Goal: Task Accomplishment & Management: Manage account settings

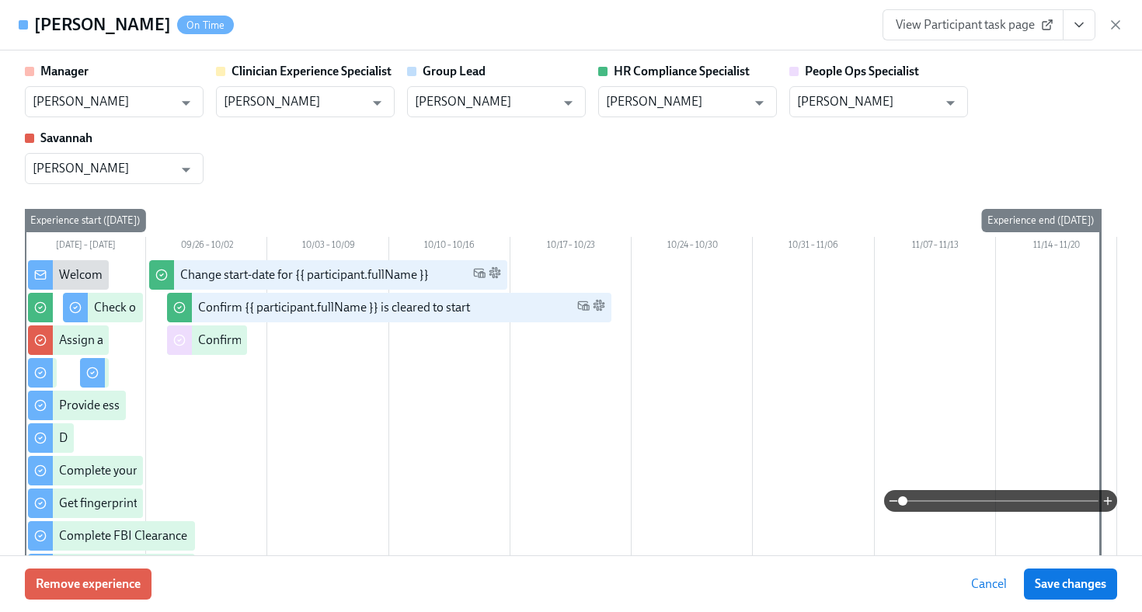
scroll to position [9, 0]
click at [1119, 21] on icon "button" at bounding box center [1115, 25] width 8 height 8
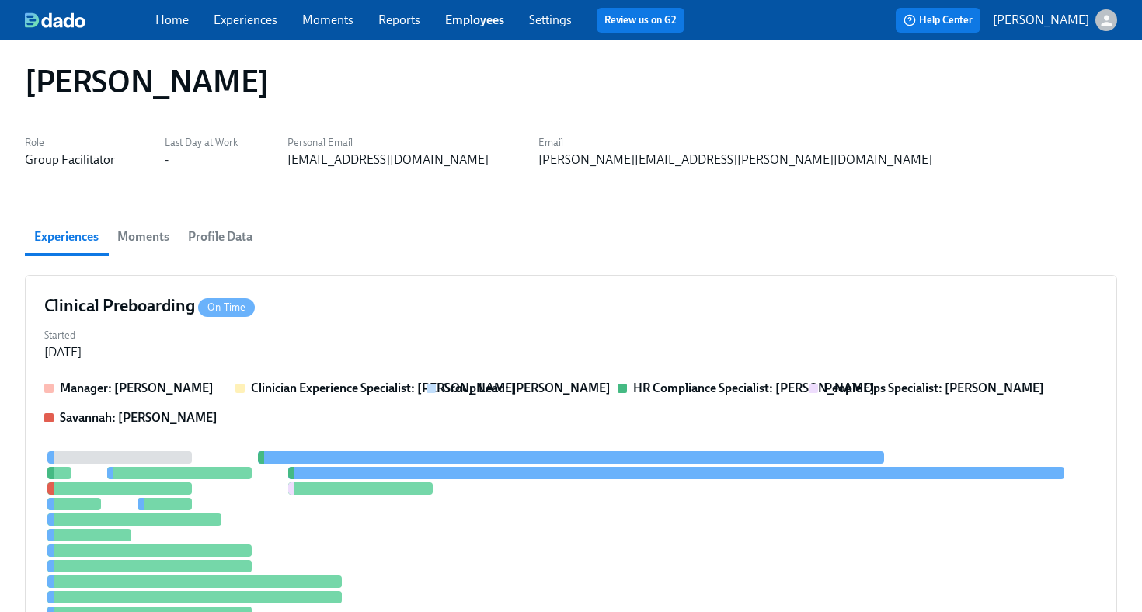
click at [474, 21] on link "Employees" at bounding box center [474, 19] width 59 height 15
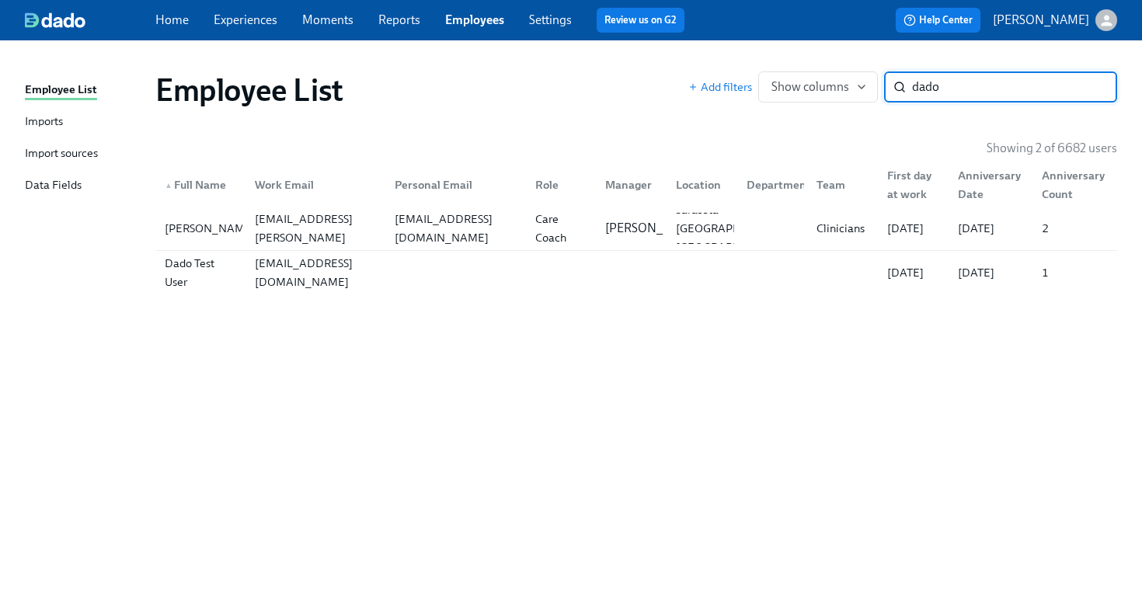
click at [950, 82] on input "dado" at bounding box center [1014, 86] width 205 height 31
type input "sara foreman"
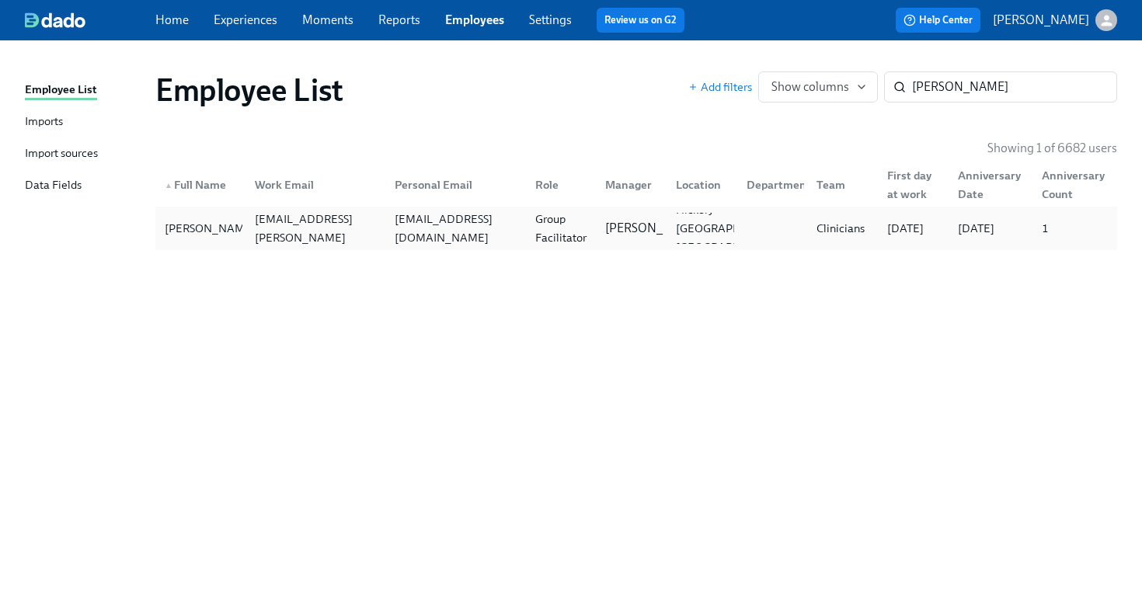
click at [508, 227] on div "sarastarkid@gmail.com" at bounding box center [455, 228] width 134 height 37
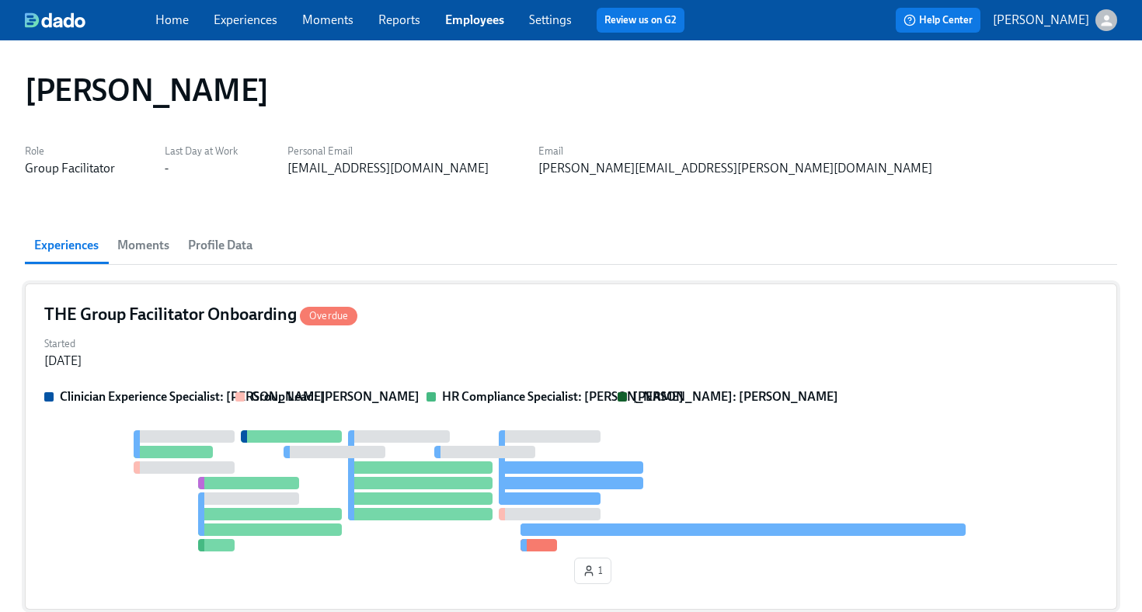
click at [547, 352] on div "Started Sep 11, 2025" at bounding box center [570, 350] width 1053 height 37
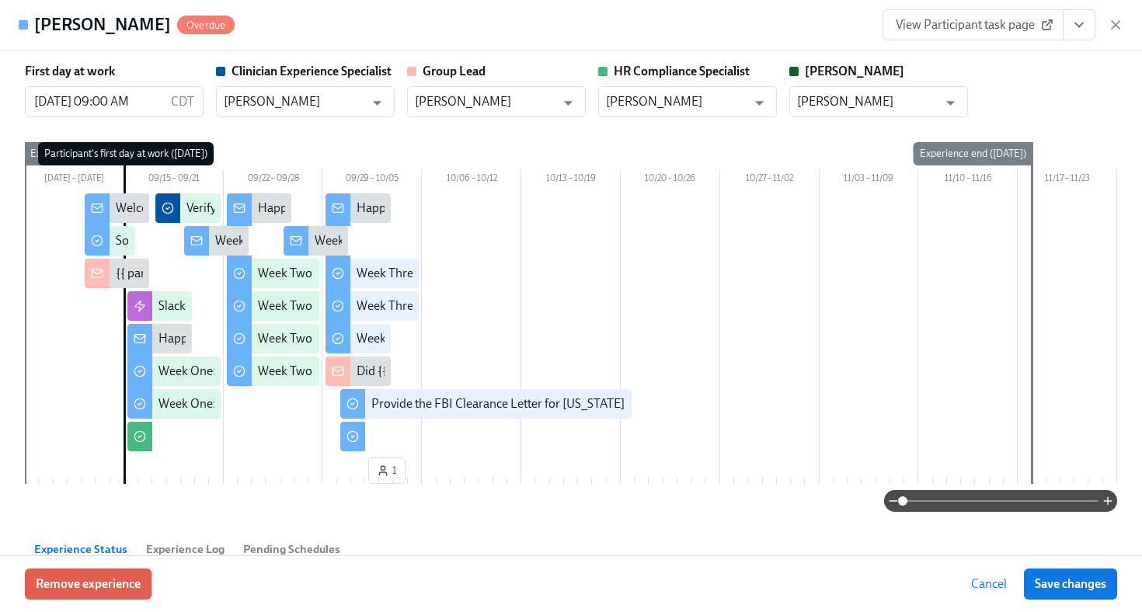
click at [1083, 28] on icon "View task page" at bounding box center [1079, 25] width 16 height 16
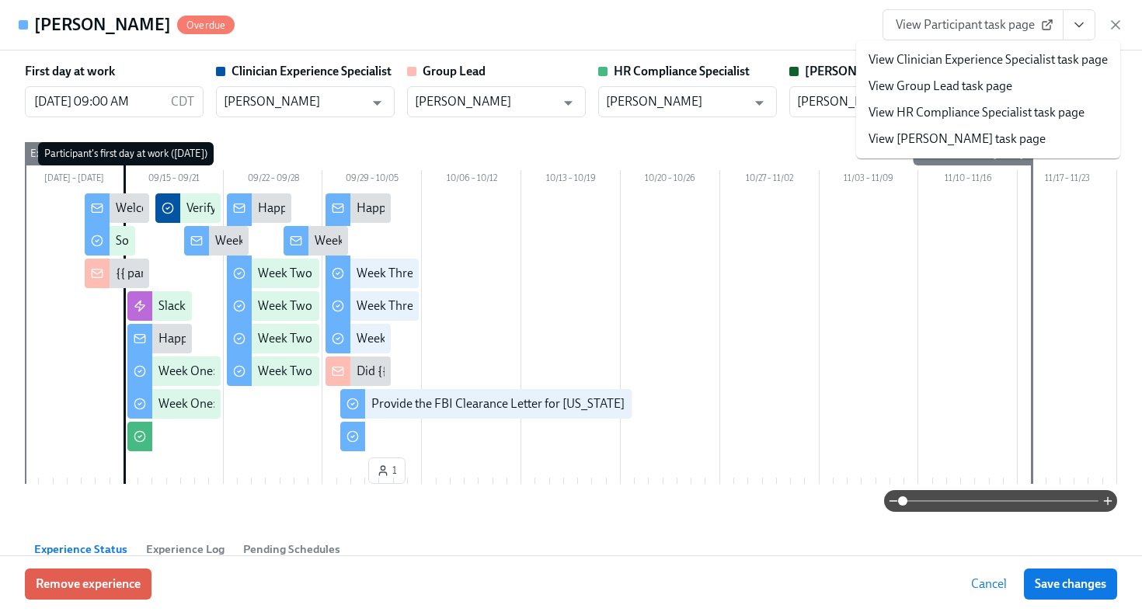
click at [1024, 116] on link "View HR Compliance Specialist task page" at bounding box center [976, 112] width 216 height 17
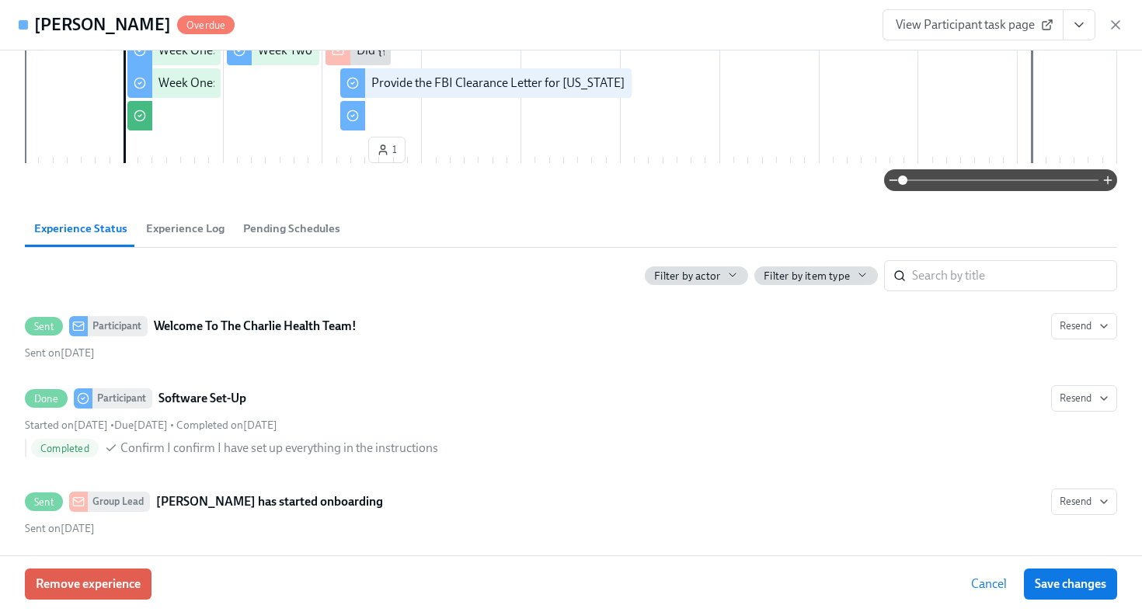
scroll to position [327, 0]
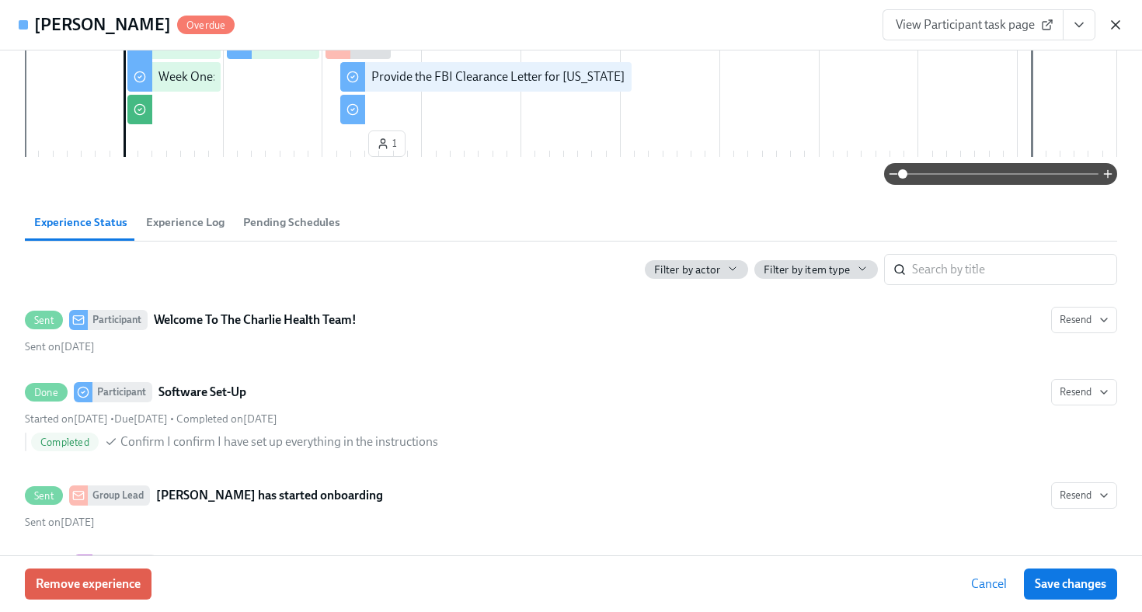
click at [1118, 18] on icon "button" at bounding box center [1115, 25] width 16 height 16
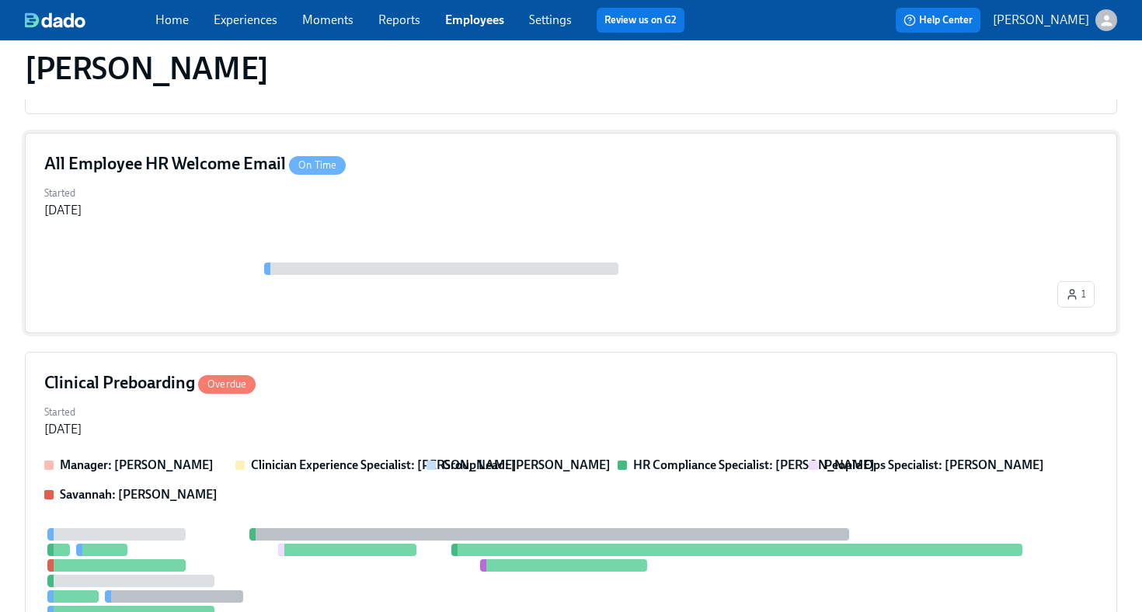
scroll to position [499, 0]
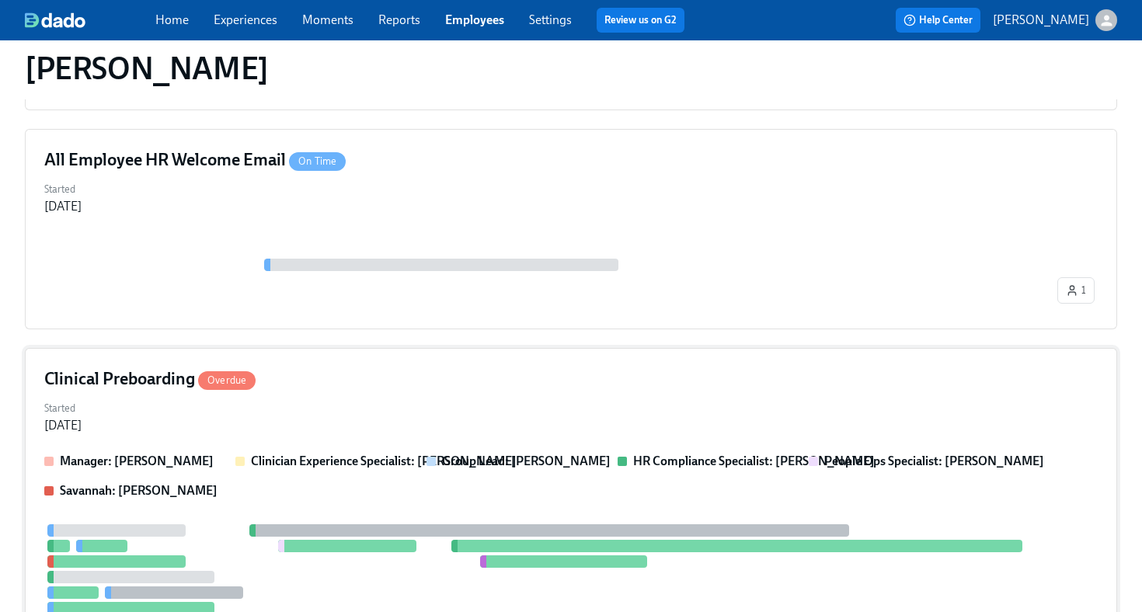
click at [455, 381] on div "Clinical Preboarding Overdue" at bounding box center [570, 378] width 1053 height 23
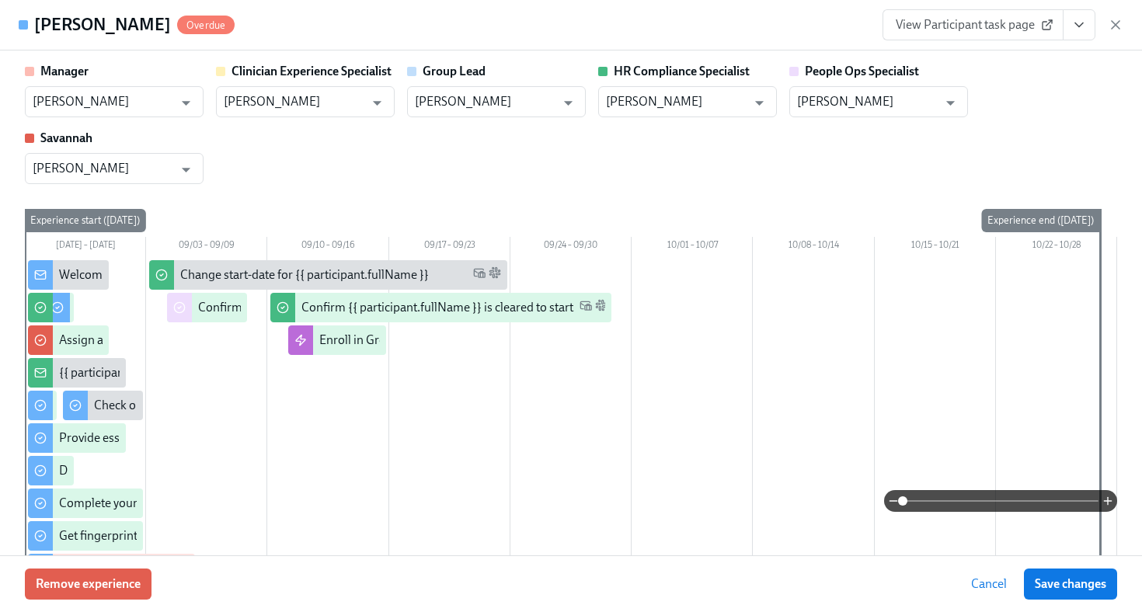
click at [988, 33] on link "View Participant task page" at bounding box center [972, 24] width 181 height 31
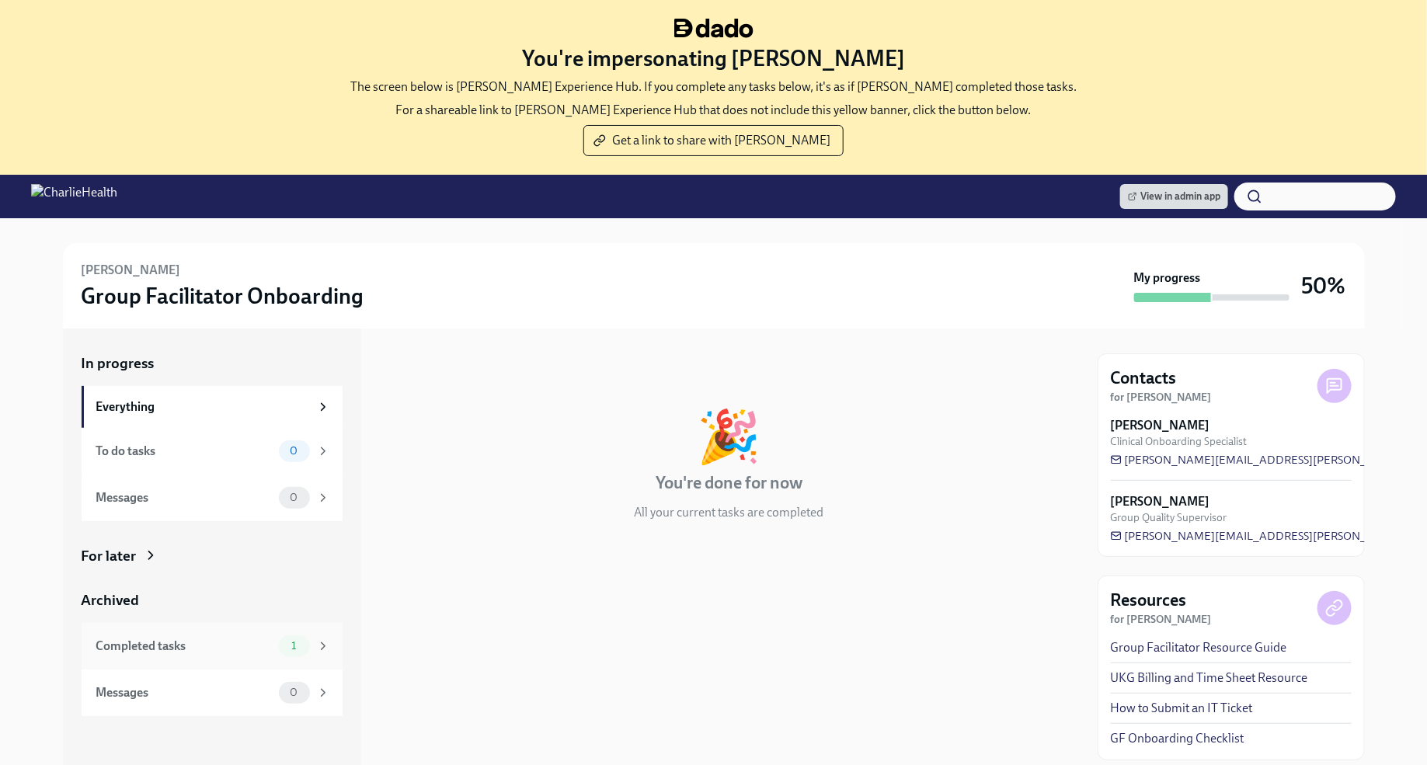
click at [294, 642] on span "1" at bounding box center [293, 646] width 23 height 12
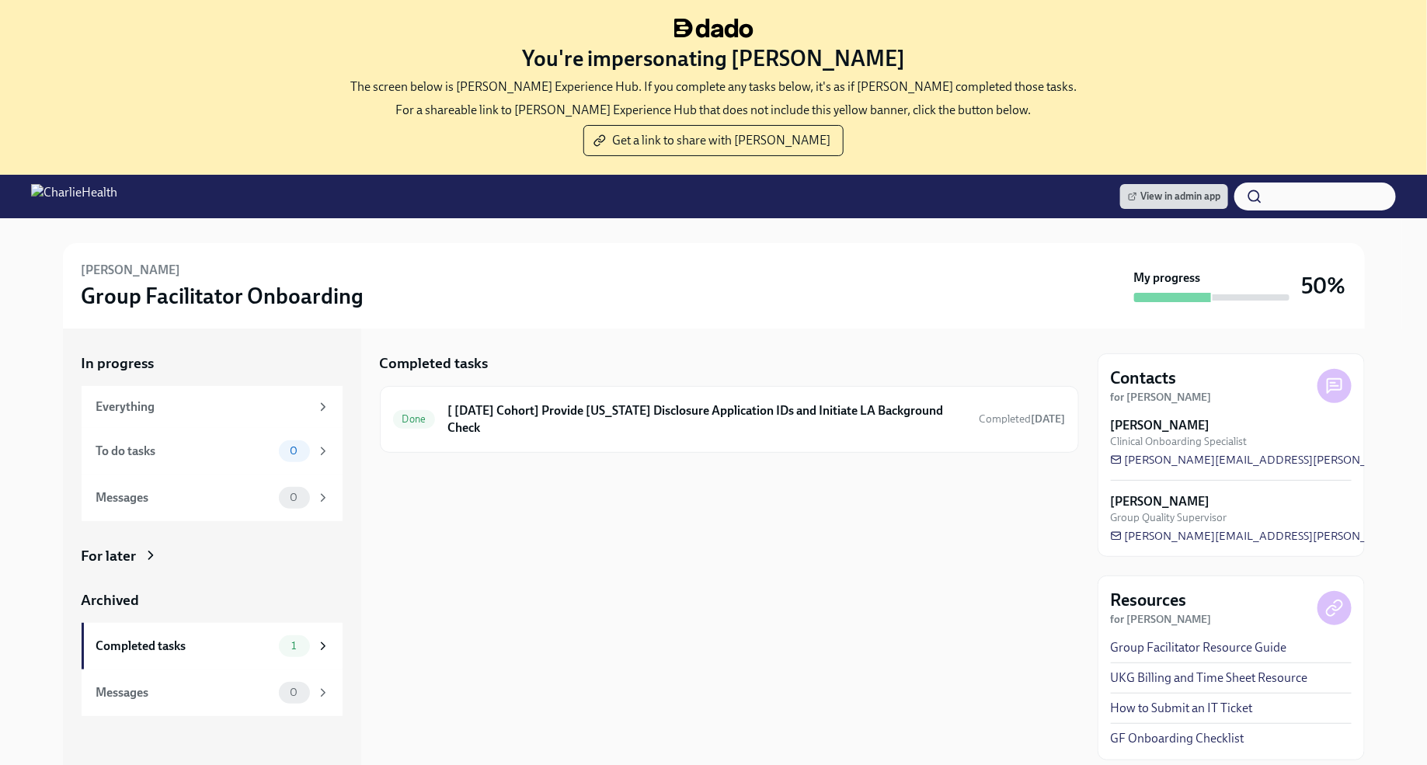
click at [237, 561] on div "For later" at bounding box center [212, 556] width 261 height 20
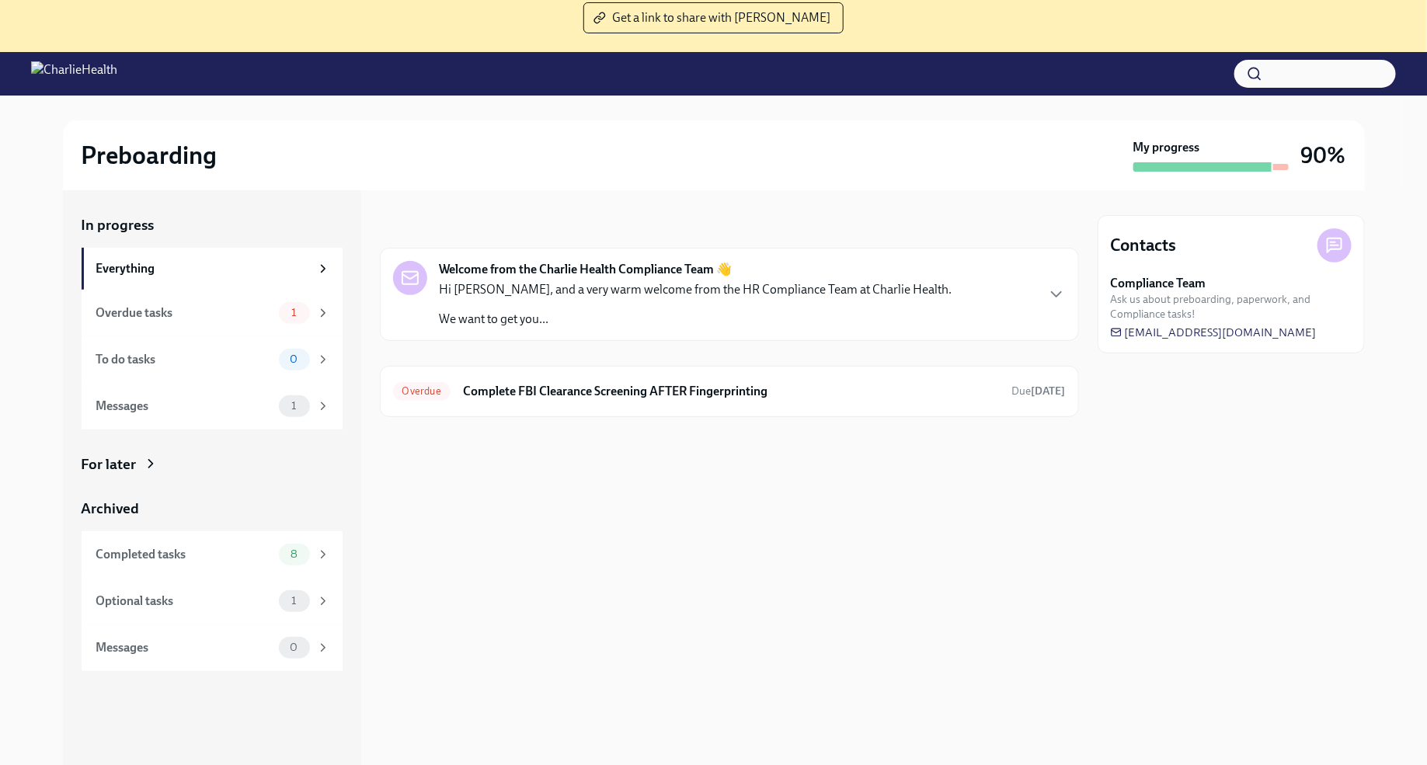
scroll to position [158, 0]
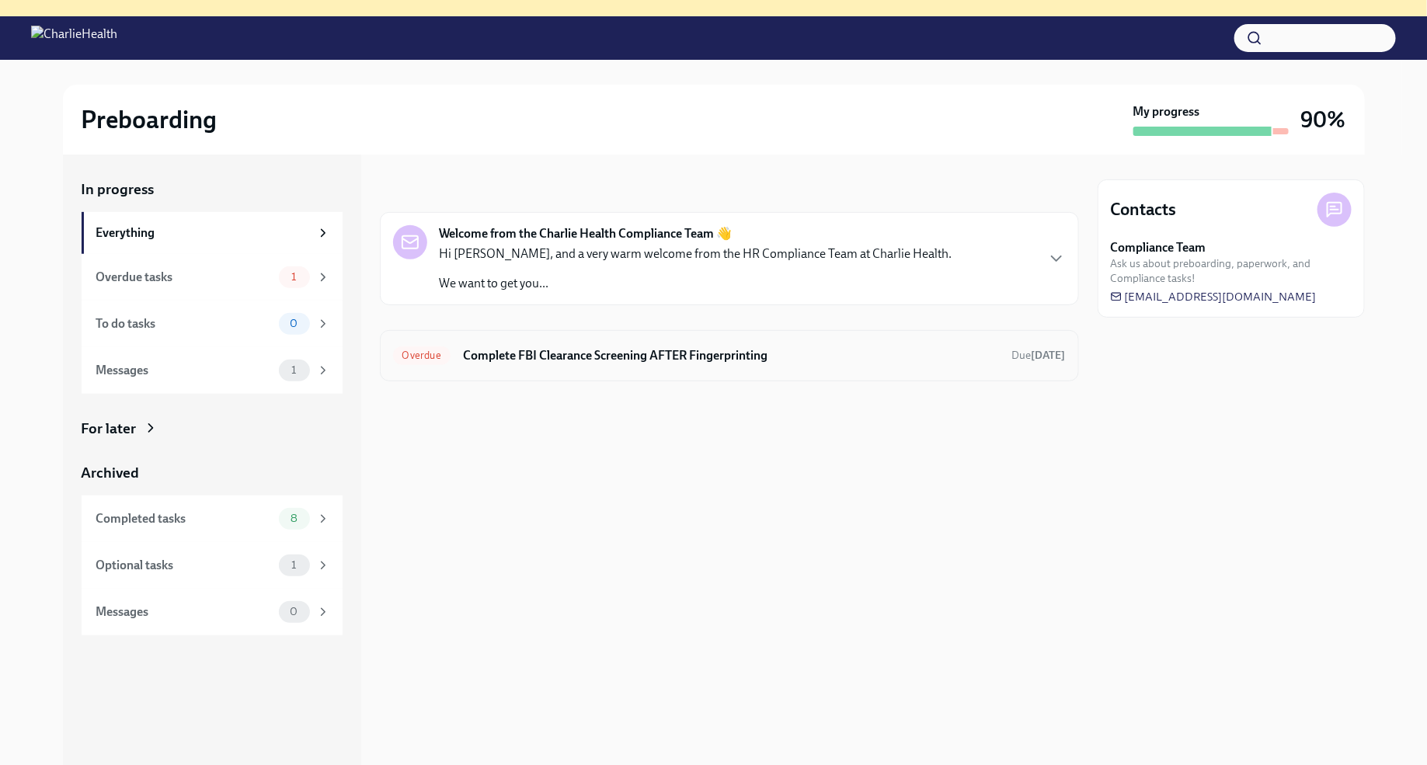
click at [631, 362] on div "Overdue Complete FBI Clearance Screening AFTER Fingerprinting Due Sep 6th" at bounding box center [729, 355] width 673 height 25
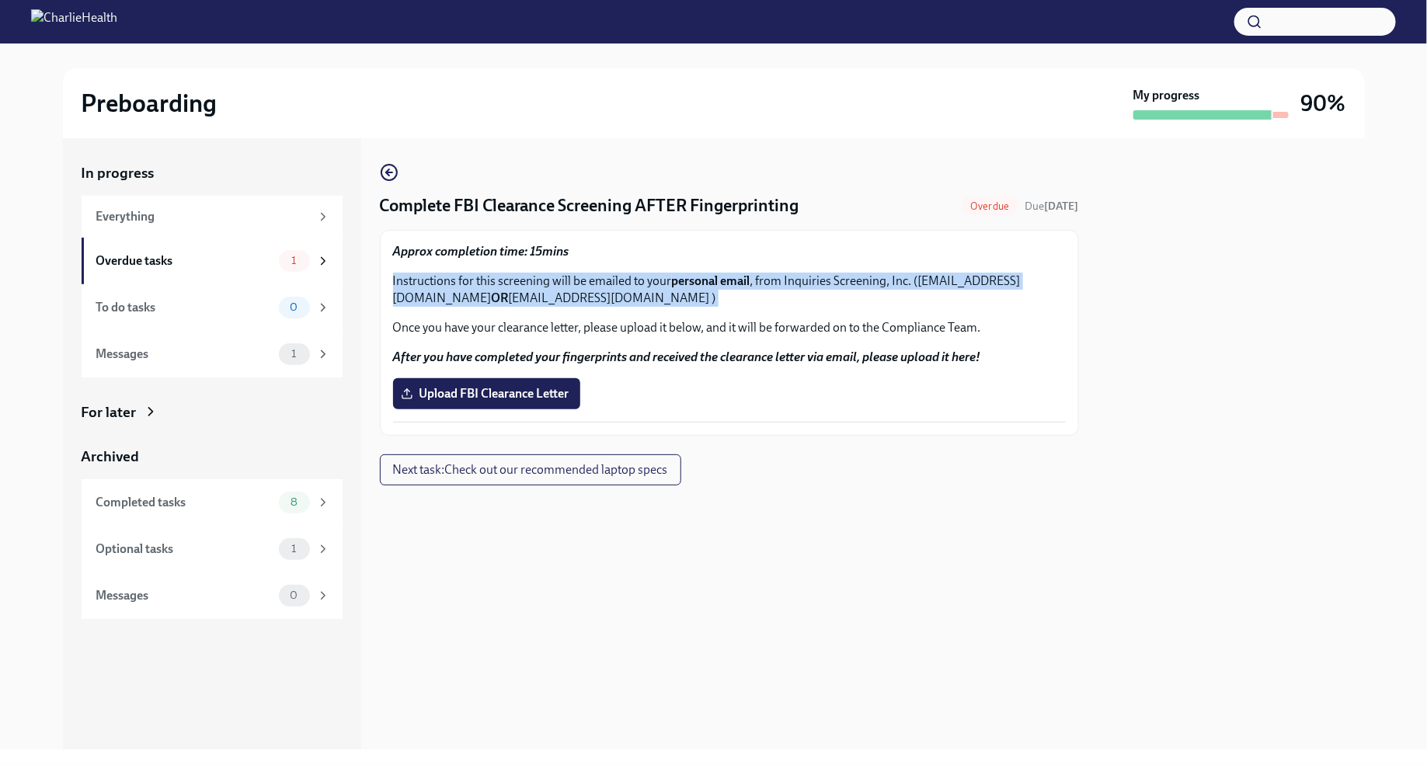
drag, startPoint x: 391, startPoint y: 280, endPoint x: 752, endPoint y: 307, distance: 361.4
click at [752, 307] on div "Approx completion time: 15mins Instructions for this screening will be emailed …" at bounding box center [729, 333] width 699 height 206
copy div "Instructions for this screening will be emailed to your personal email , from I…"
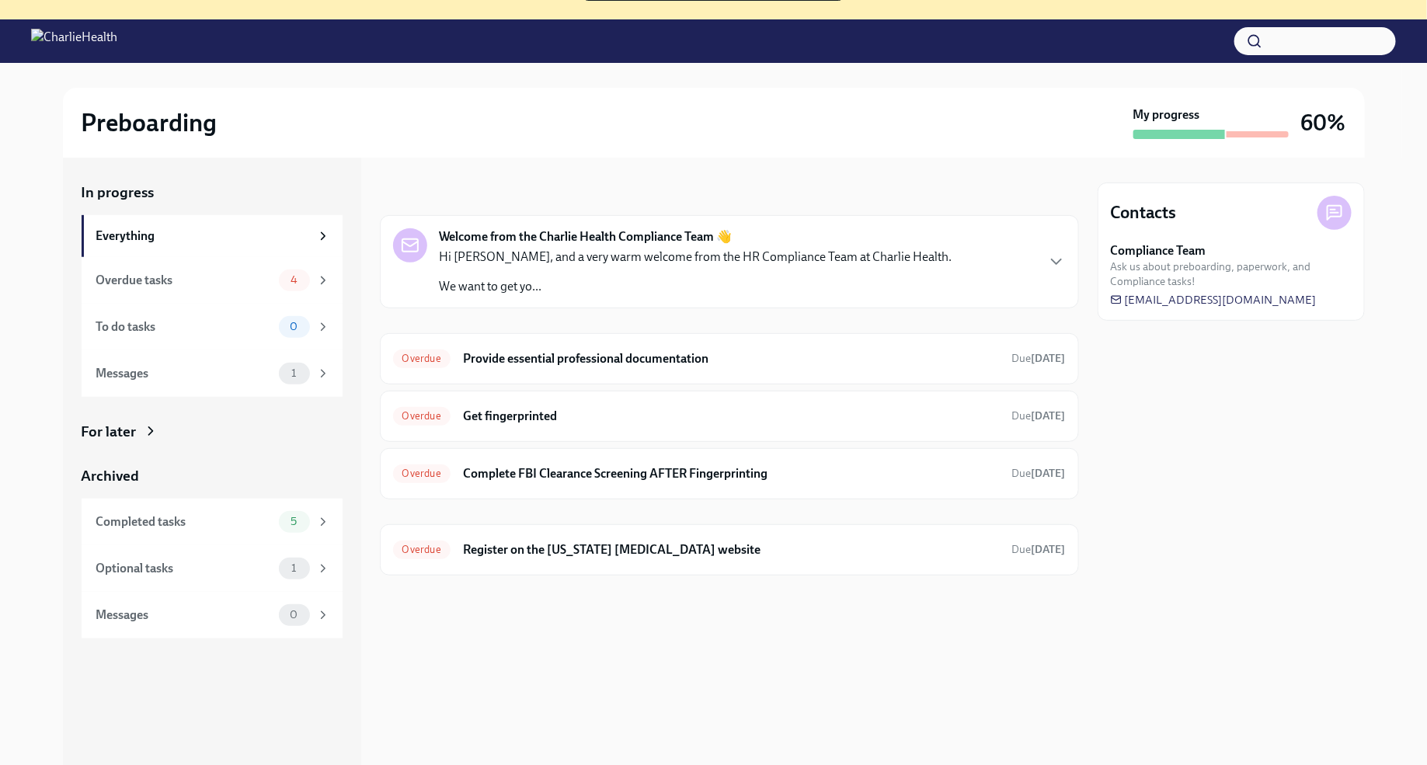
scroll to position [158, 0]
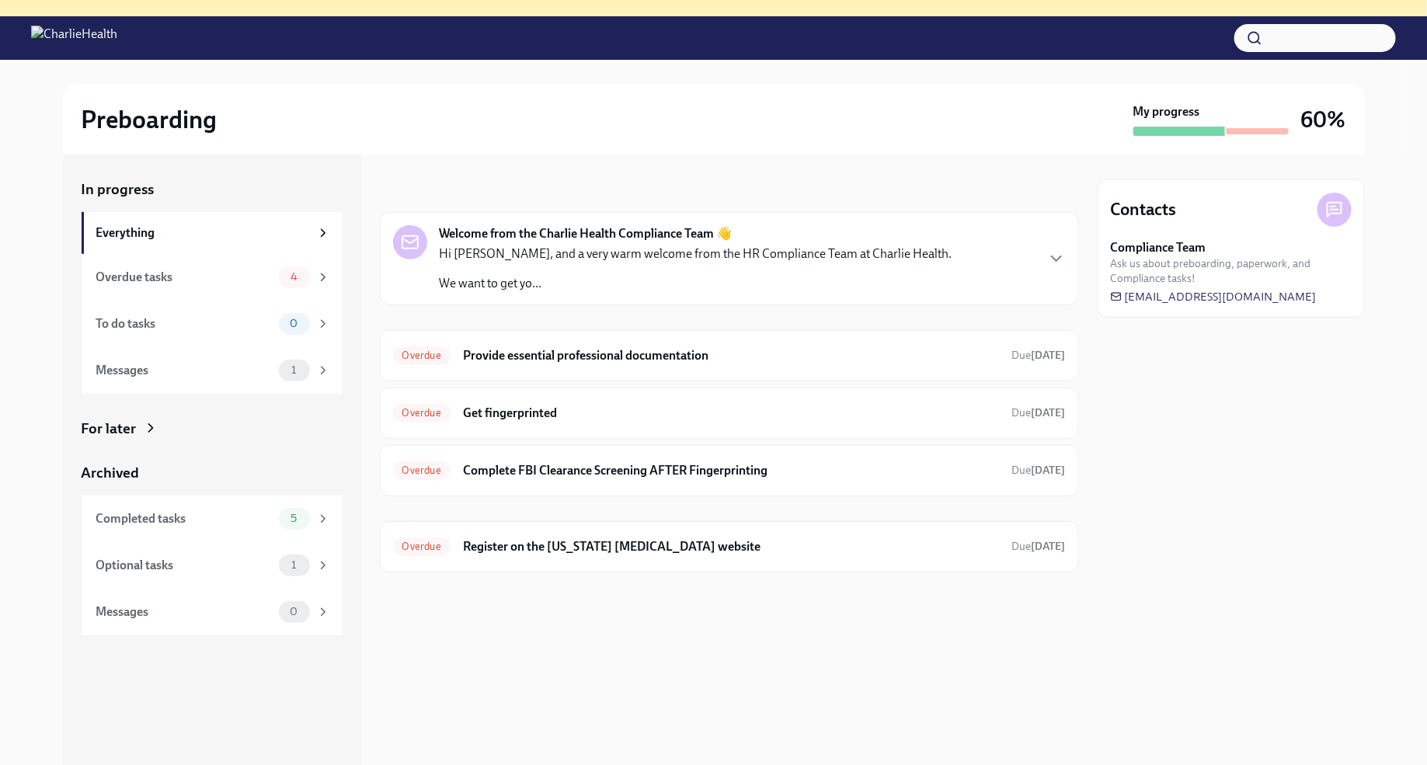
click at [758, 137] on div "Preboarding My progress 60%" at bounding box center [714, 120] width 1302 height 70
